Goal: Transaction & Acquisition: Subscribe to service/newsletter

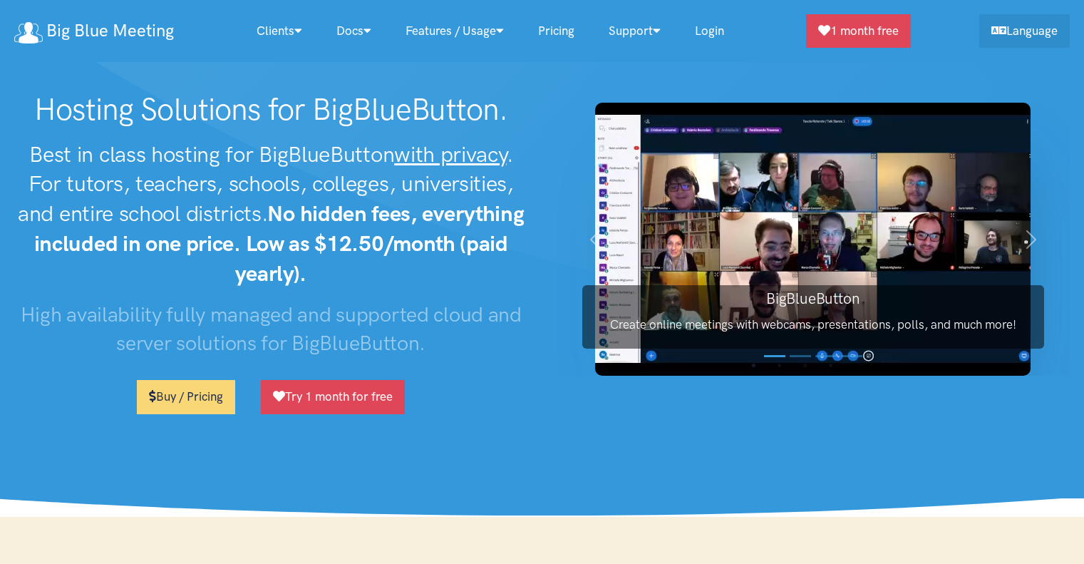
scroll to position [8319, 0]
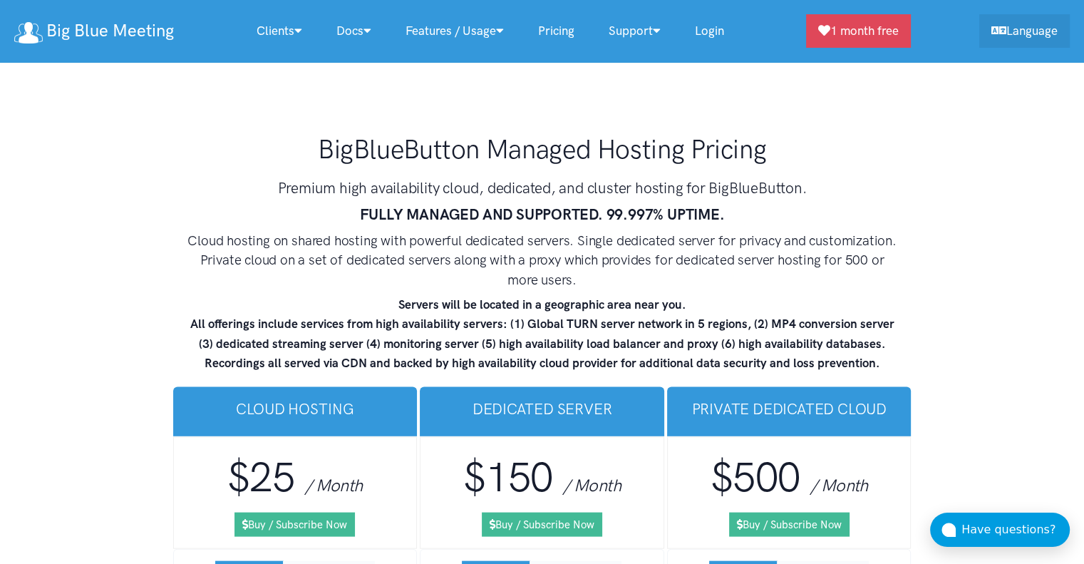
click at [725, 30] on link "Login" at bounding box center [709, 31] width 63 height 31
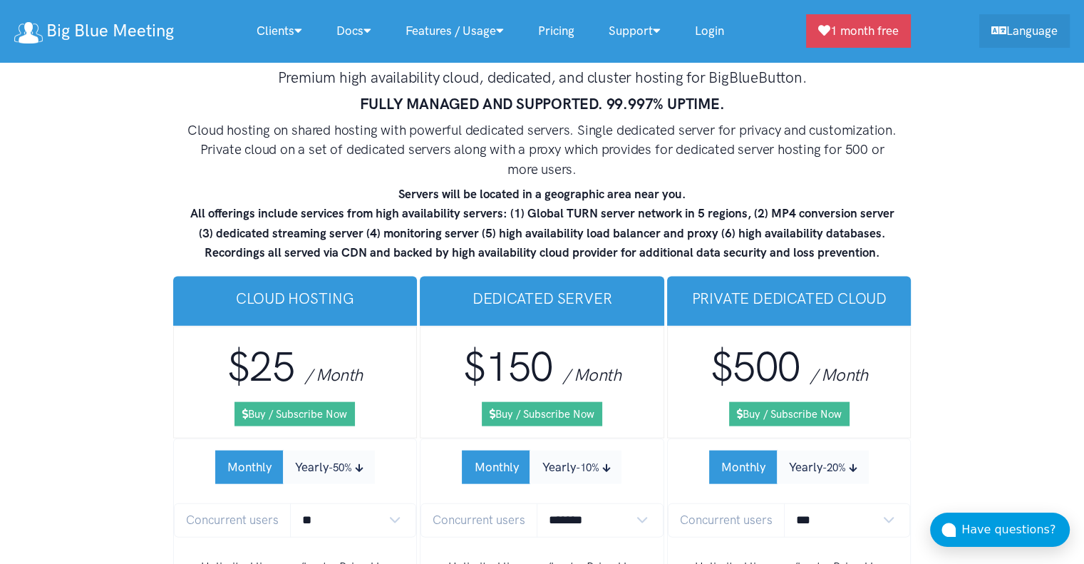
scroll to position [8435, 0]
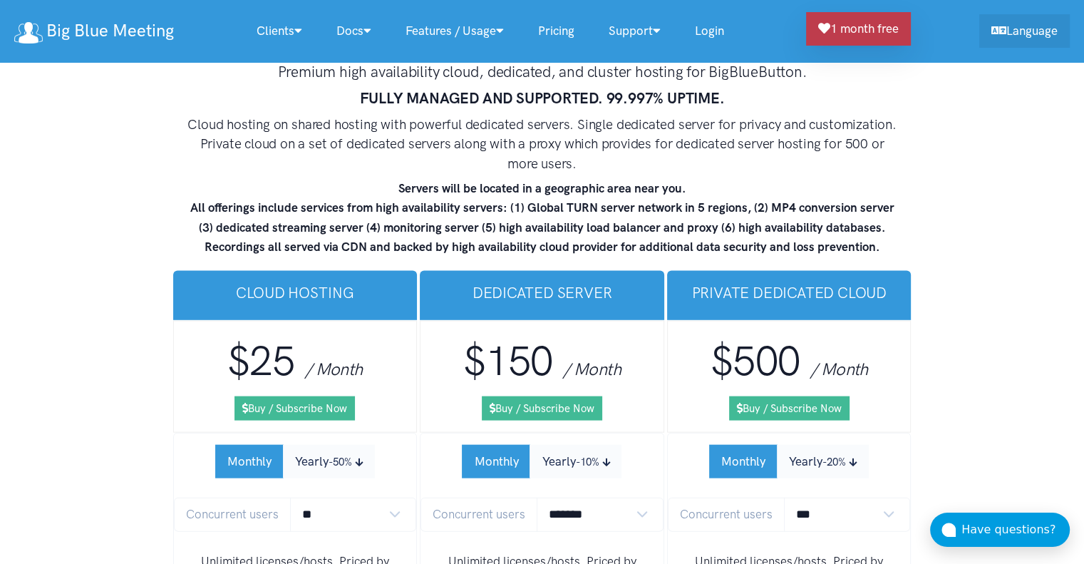
click at [864, 35] on link "1 month free" at bounding box center [858, 28] width 105 height 33
click at [730, 28] on link "Login" at bounding box center [709, 31] width 63 height 31
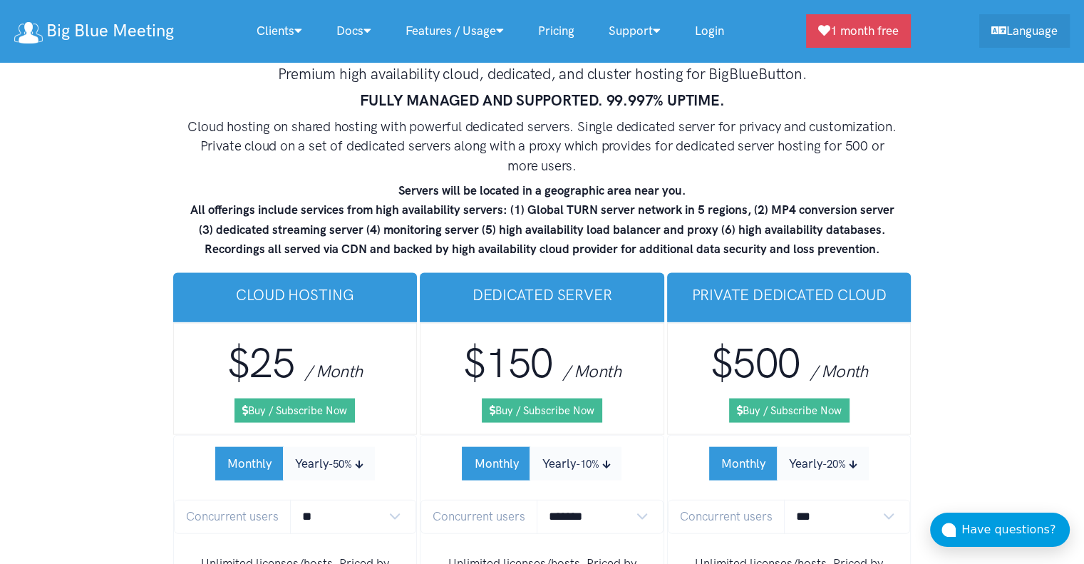
scroll to position [8434, 0]
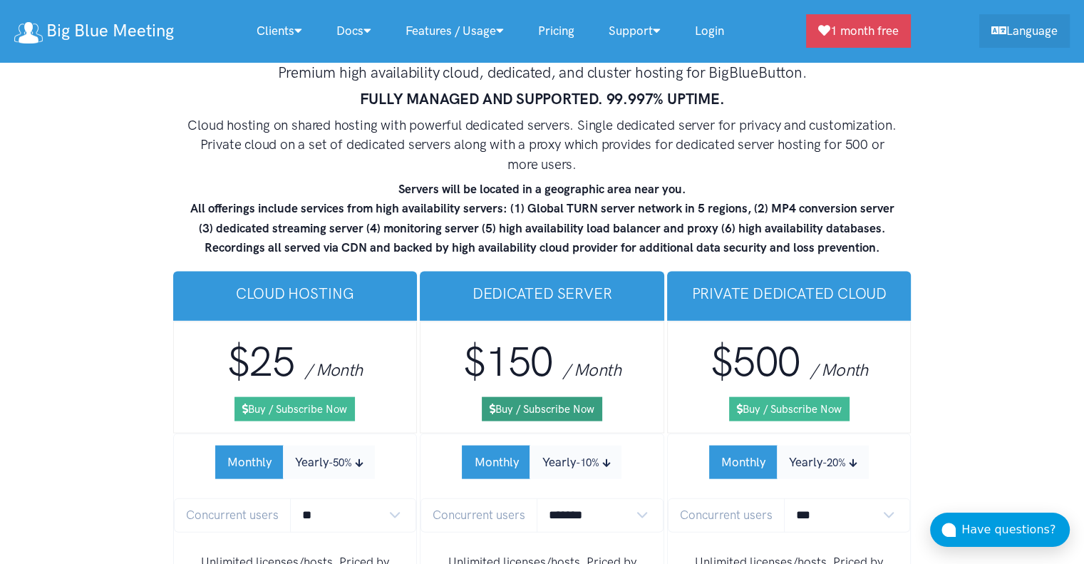
click at [566, 397] on link "Buy / Subscribe Now" at bounding box center [542, 409] width 120 height 24
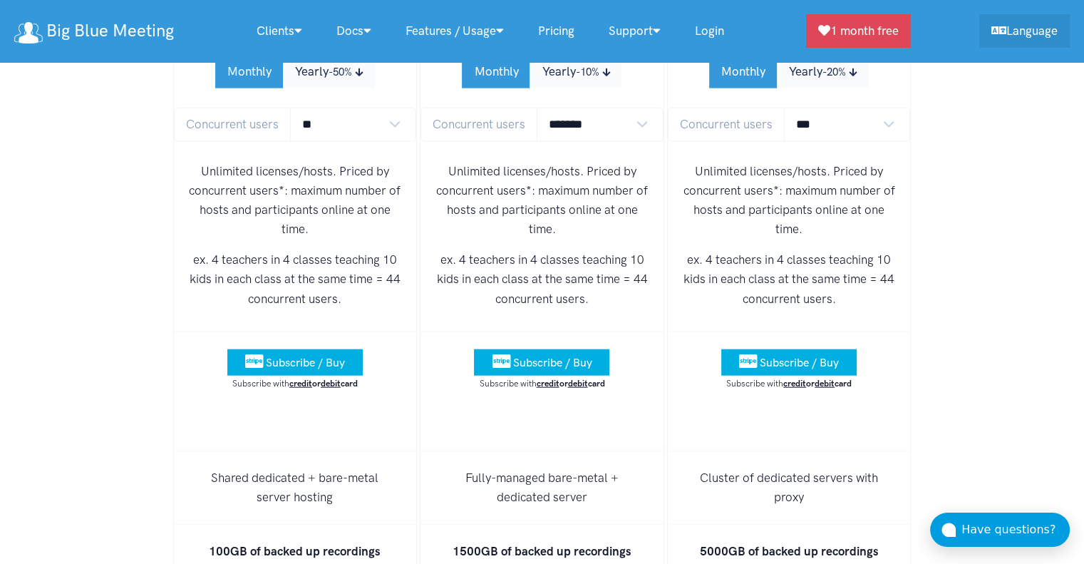
scroll to position [9031, 0]
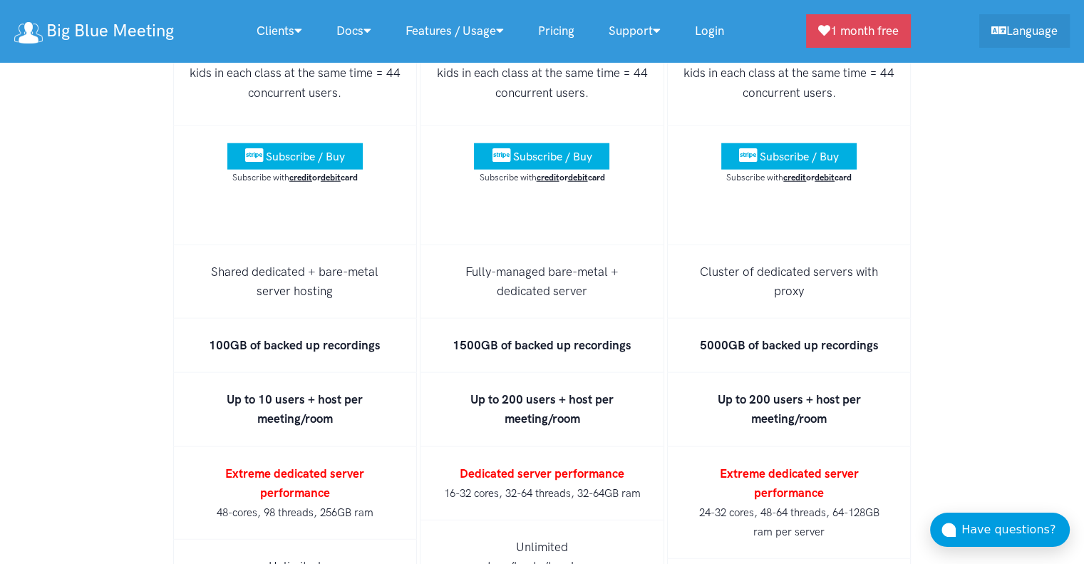
click at [569, 150] on span "Subscribe / Buy" at bounding box center [551, 157] width 79 height 14
